Goal: Task Accomplishment & Management: Complete application form

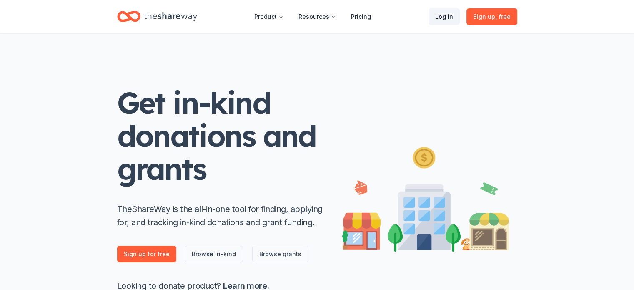
click at [445, 14] on link "Log in" at bounding box center [444, 16] width 31 height 17
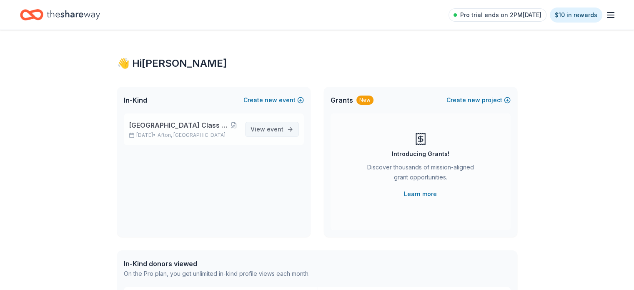
click at [282, 133] on span "View event" at bounding box center [267, 129] width 33 height 10
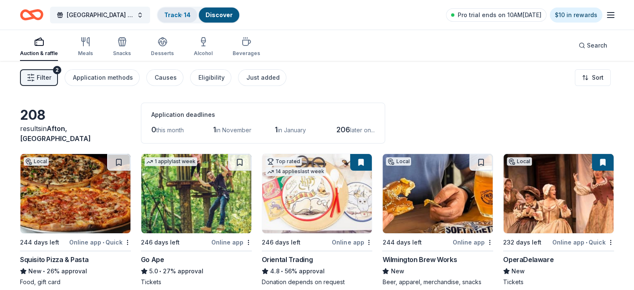
click at [190, 11] on link "Track · 14" at bounding box center [177, 14] width 26 height 7
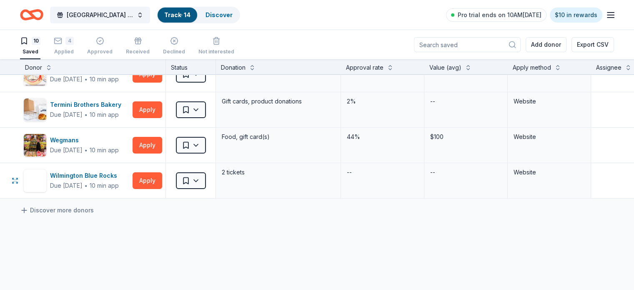
scroll to position [250, 0]
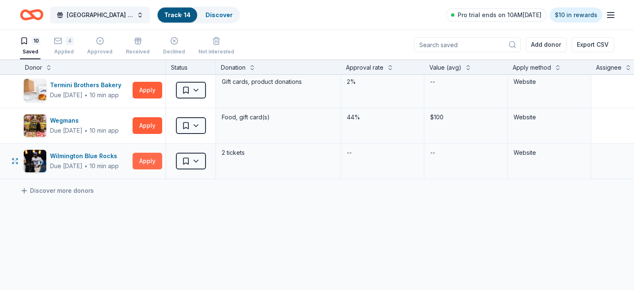
click at [162, 163] on button "Apply" at bounding box center [148, 161] width 30 height 17
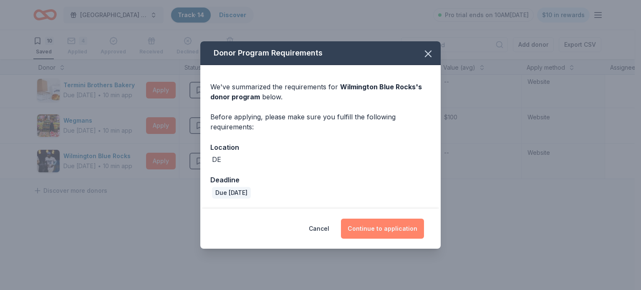
click at [382, 229] on button "Continue to application" at bounding box center [382, 229] width 83 height 20
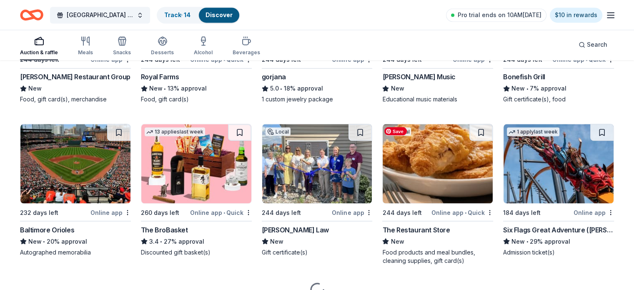
scroll to position [1480, 0]
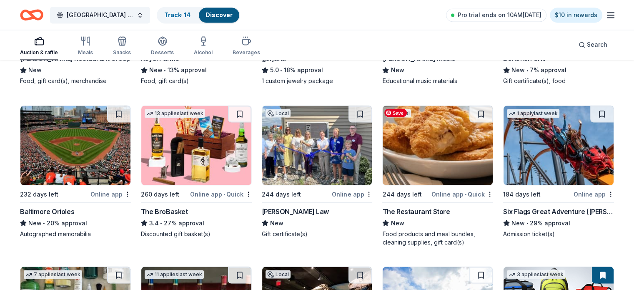
click at [424, 155] on img at bounding box center [438, 145] width 110 height 79
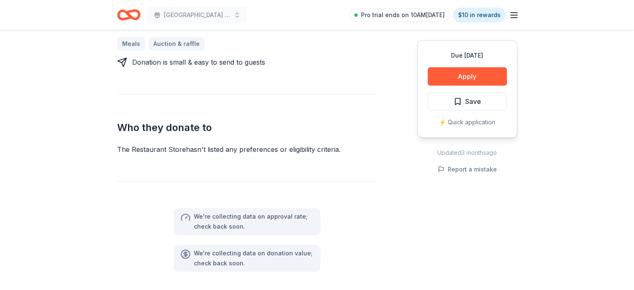
scroll to position [375, 0]
